Goal: Information Seeking & Learning: Find specific fact

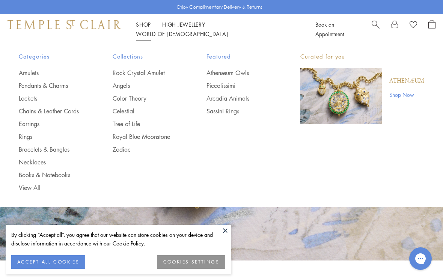
click at [39, 161] on link "Necklaces" at bounding box center [51, 162] width 64 height 8
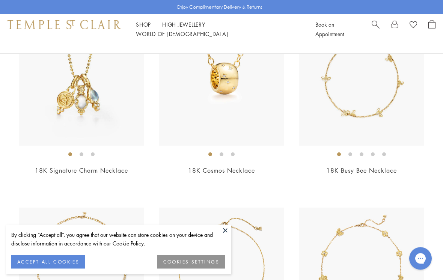
scroll to position [304, 0]
click at [223, 236] on button at bounding box center [225, 230] width 11 height 11
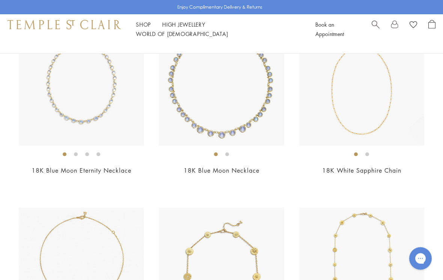
scroll to position [1052, 0]
click at [363, 122] on img at bounding box center [361, 83] width 125 height 125
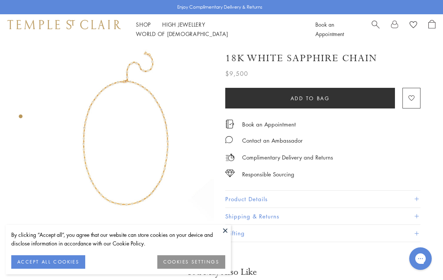
click at [263, 199] on button "Product Details" at bounding box center [322, 199] width 195 height 17
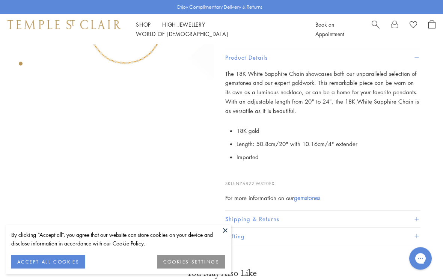
scroll to position [141, 0]
click at [240, 181] on span "N76822-WS20EX" at bounding box center [255, 184] width 39 height 6
click at [241, 181] on span "N76822-WS20EX" at bounding box center [255, 184] width 39 height 6
click at [230, 236] on button at bounding box center [225, 230] width 11 height 11
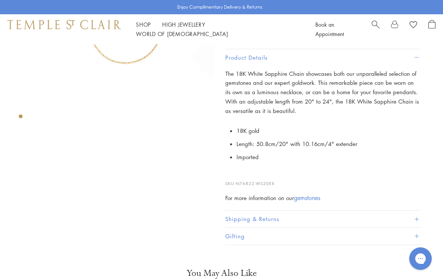
scroll to position [0, 0]
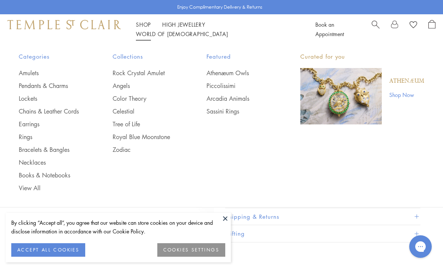
click at [32, 70] on link "Amulets" at bounding box center [51, 73] width 64 height 8
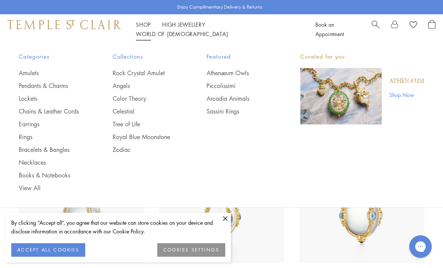
click at [121, 88] on link "Angels" at bounding box center [145, 85] width 64 height 8
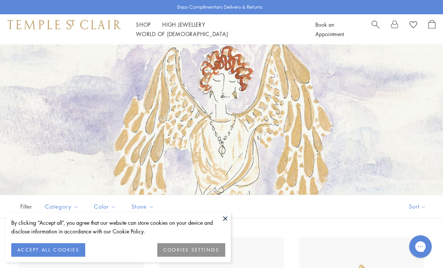
click at [224, 218] on button at bounding box center [225, 217] width 11 height 11
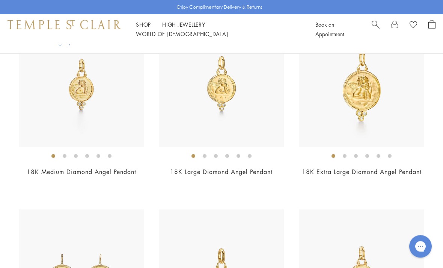
scroll to position [598, 0]
click at [372, 96] on img at bounding box center [361, 84] width 125 height 125
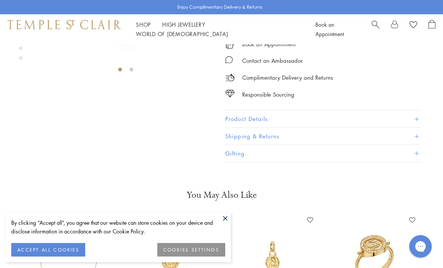
scroll to position [156, 0]
click at [257, 119] on button "Product Details" at bounding box center [322, 119] width 195 height 17
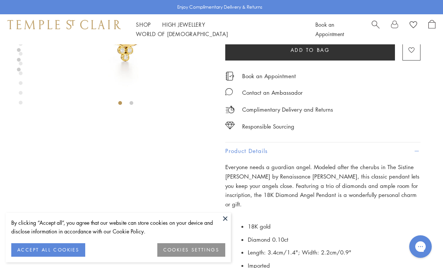
scroll to position [98, 0]
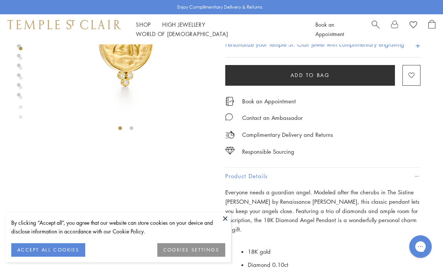
click at [223, 217] on button at bounding box center [225, 217] width 11 height 11
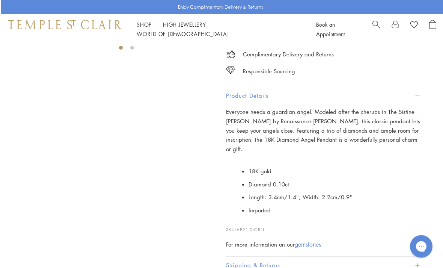
scroll to position [178, 0]
click at [236, 218] on p "SKU: AP21-DIGRN" at bounding box center [322, 225] width 195 height 14
click at [242, 226] on span "AP21-DIGRN" at bounding box center [250, 229] width 28 height 6
copy p "AP21-DIGRN"
